Goal: Information Seeking & Learning: Learn about a topic

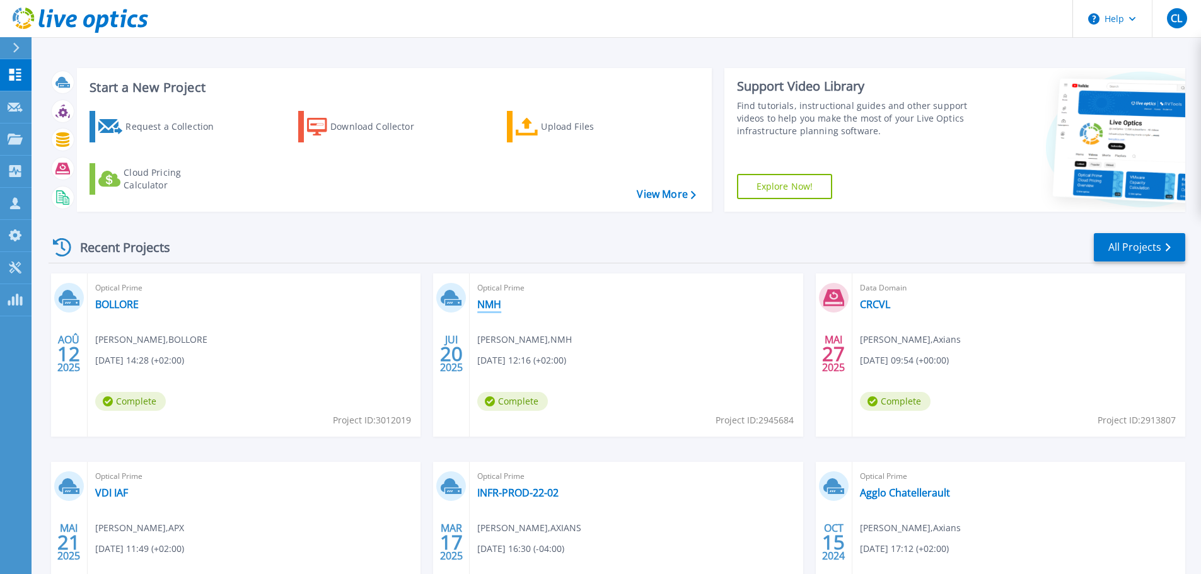
click at [483, 306] on link "NMH" at bounding box center [489, 304] width 24 height 13
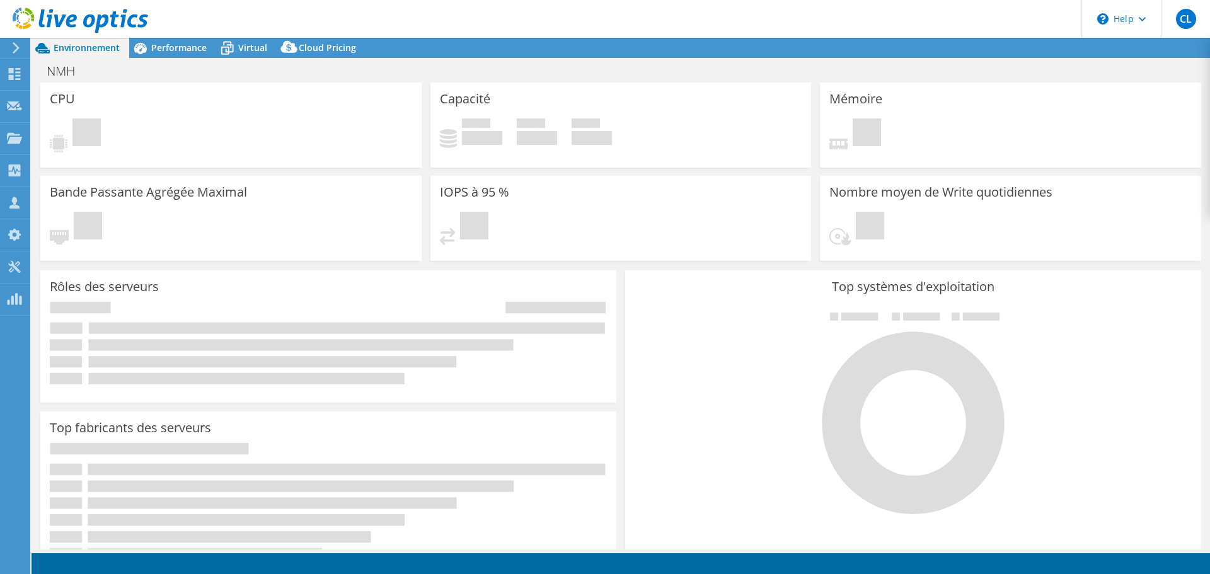
select select "EUFrankfurt"
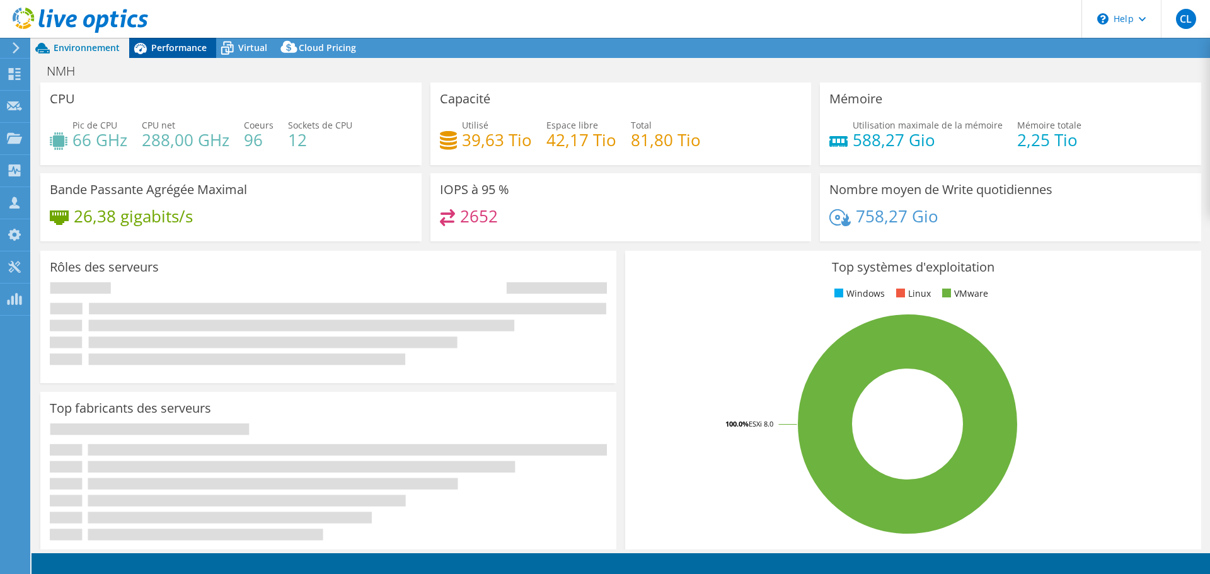
click at [191, 57] on div "Performance" at bounding box center [172, 48] width 87 height 20
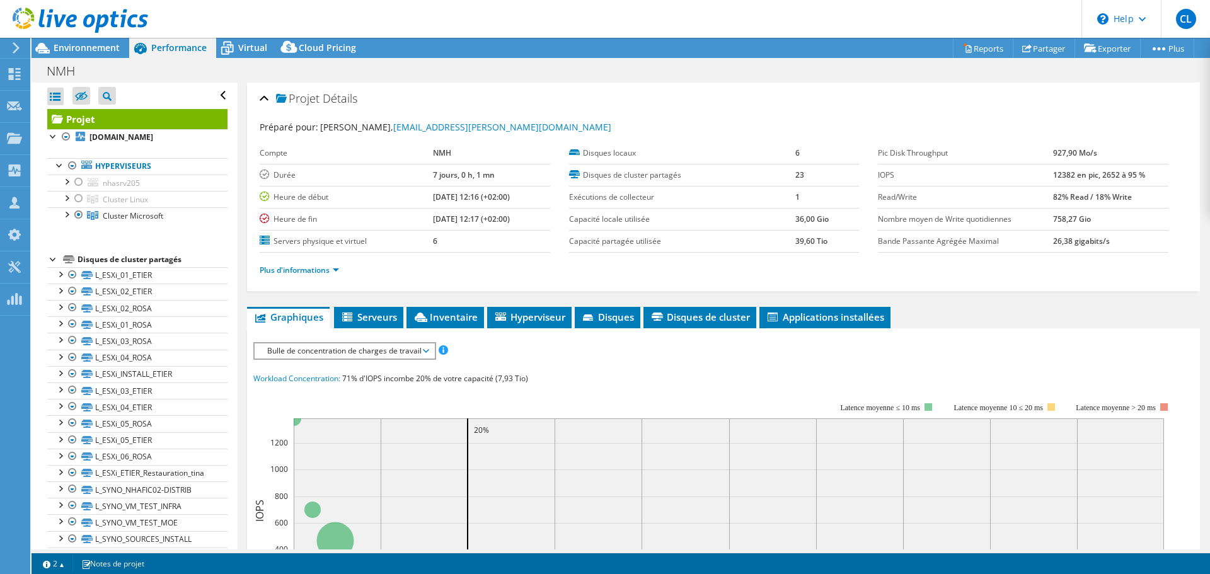
click at [1053, 196] on b "82% Read / 18% Write" at bounding box center [1092, 197] width 79 height 11
drag, startPoint x: 1131, startPoint y: 195, endPoint x: 1046, endPoint y: 200, distance: 85.2
click at [1053, 200] on td "82% Read / 18% Write" at bounding box center [1110, 197] width 115 height 22
copy b "82% Read / 18% Write"
click at [327, 269] on link "Plus d'informations" at bounding box center [299, 270] width 79 height 11
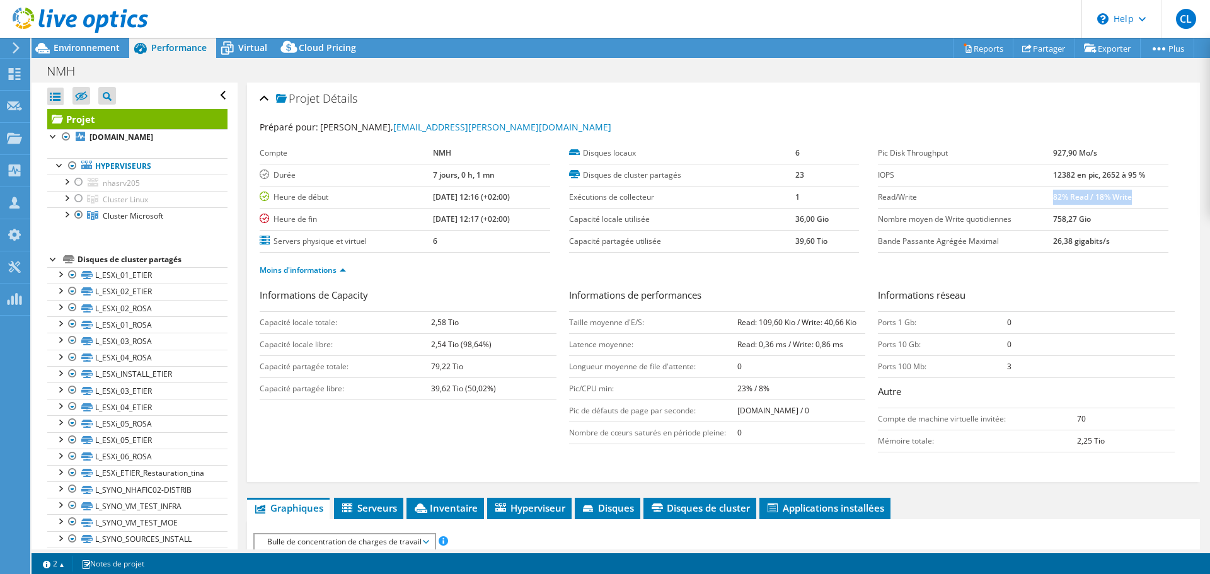
drag, startPoint x: 1046, startPoint y: 178, endPoint x: 1142, endPoint y: 179, distance: 96.4
click at [1142, 179] on tr "IOPS 12382 en pic, 2652 à 95 %" at bounding box center [1023, 175] width 291 height 22
copy tr "12382 en pic, 2652 à 95 %"
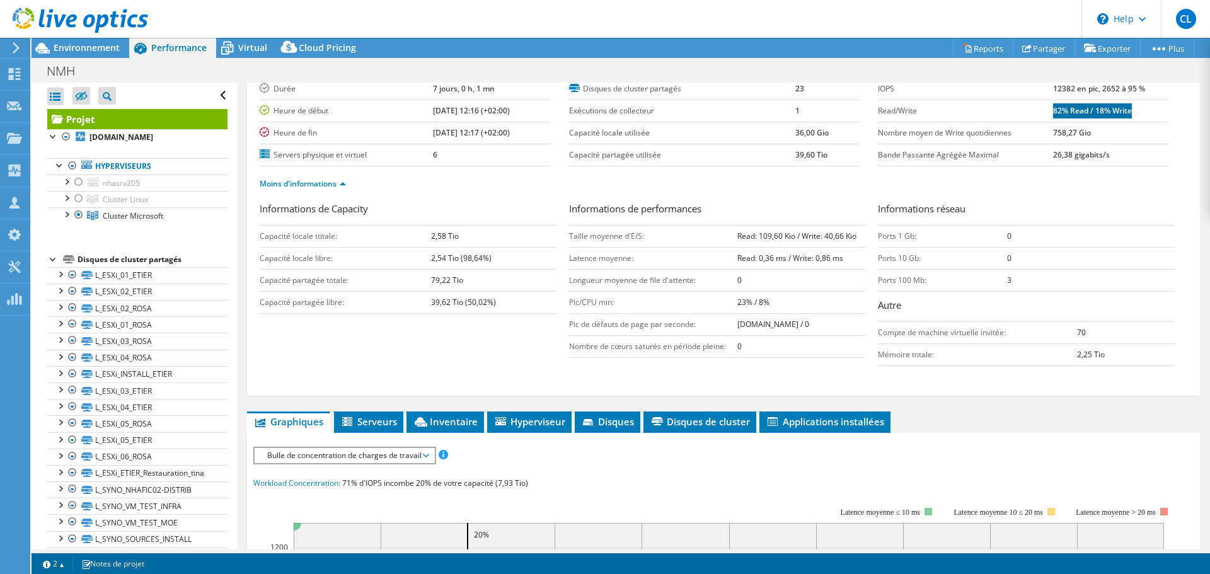
scroll to position [252, 0]
